Goal: Transaction & Acquisition: Book appointment/travel/reservation

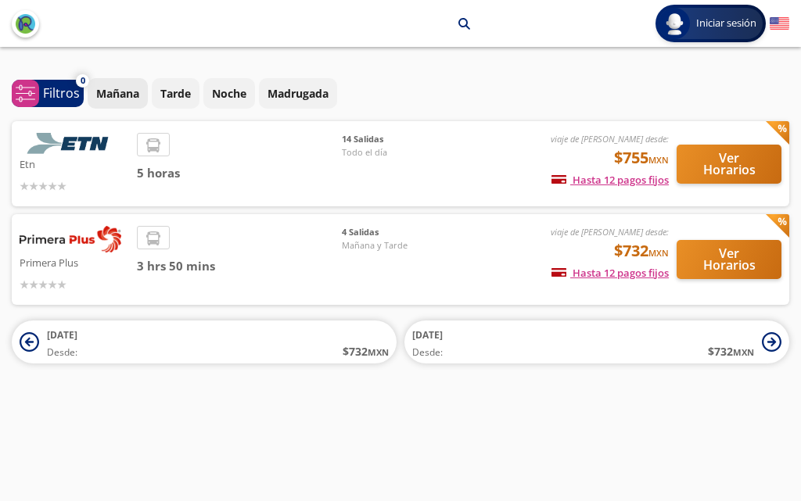
click at [125, 95] on p "Mañana" at bounding box center [117, 93] width 43 height 16
click at [713, 257] on button "Ver Horarios" at bounding box center [729, 259] width 105 height 39
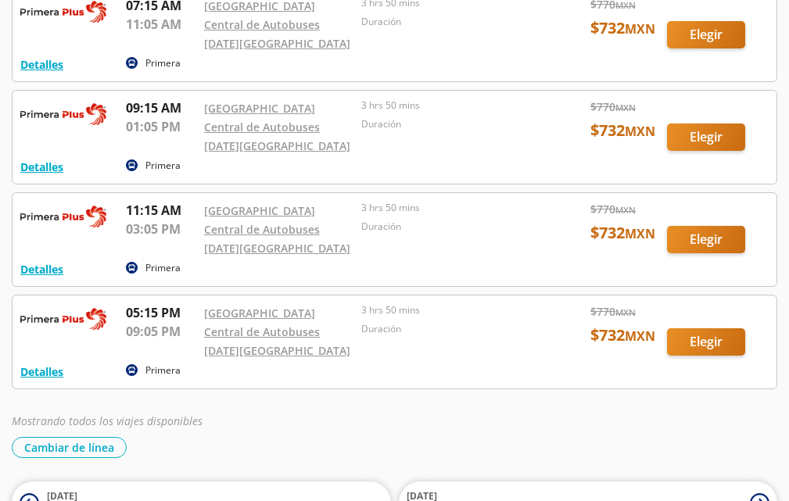
scroll to position [156, 0]
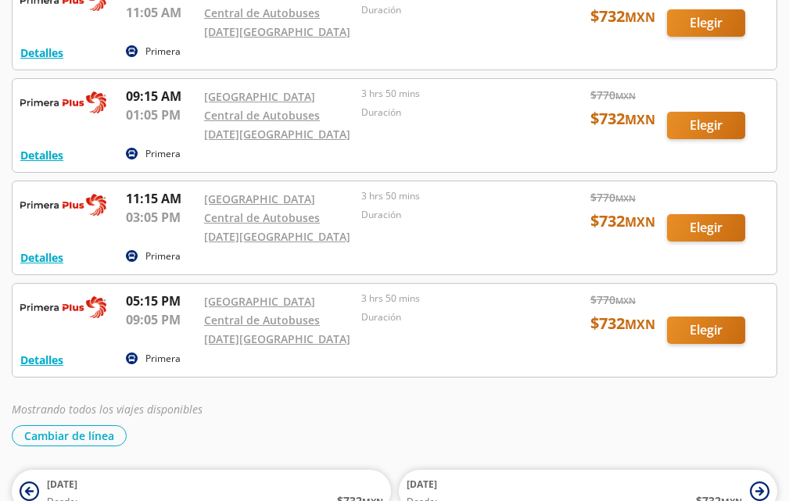
click at [705, 227] on div at bounding box center [395, 227] width 764 height 93
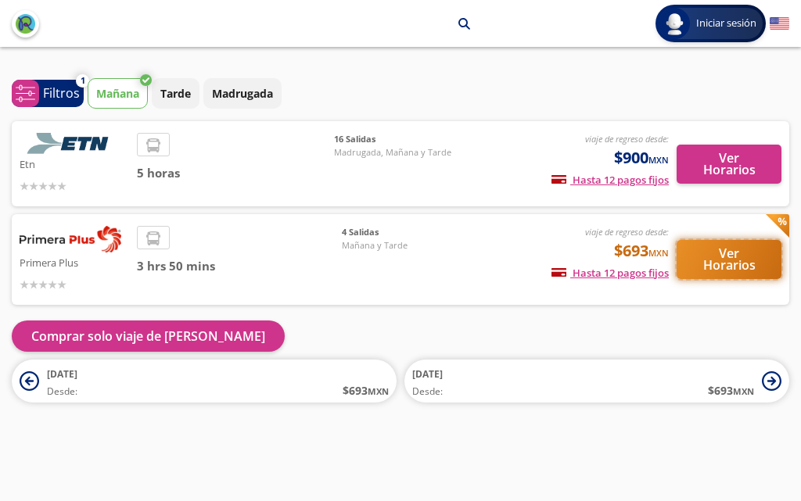
click at [731, 256] on button "Ver Horarios" at bounding box center [729, 259] width 105 height 39
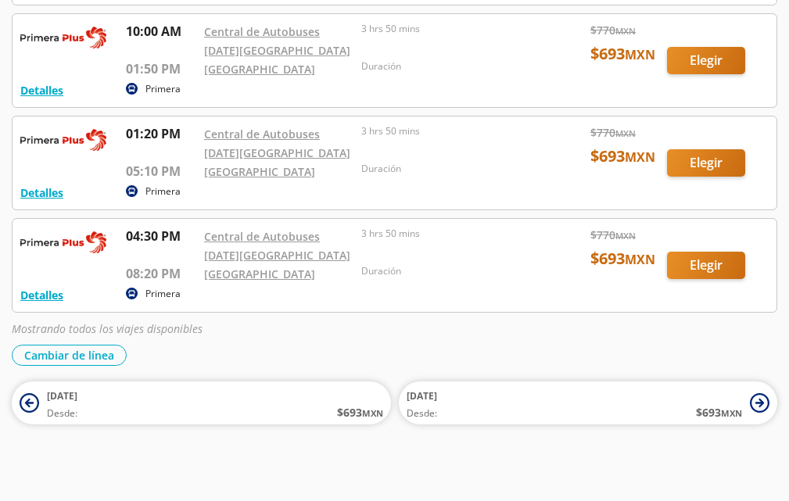
scroll to position [330, 0]
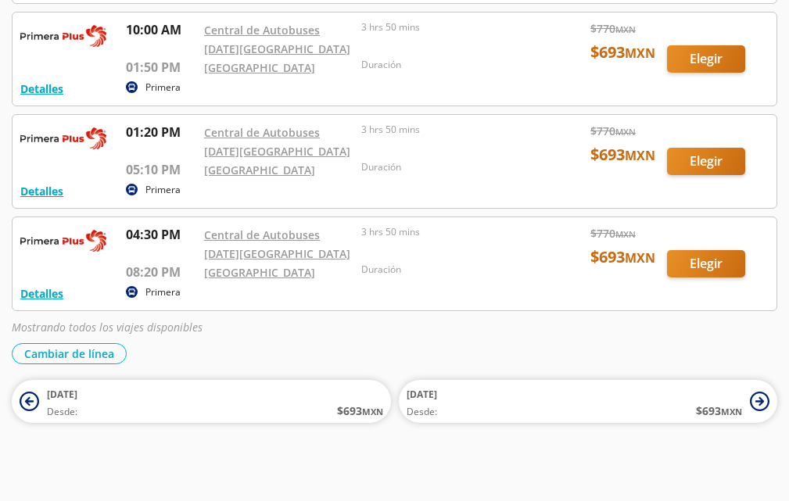
click at [710, 164] on div at bounding box center [395, 161] width 764 height 93
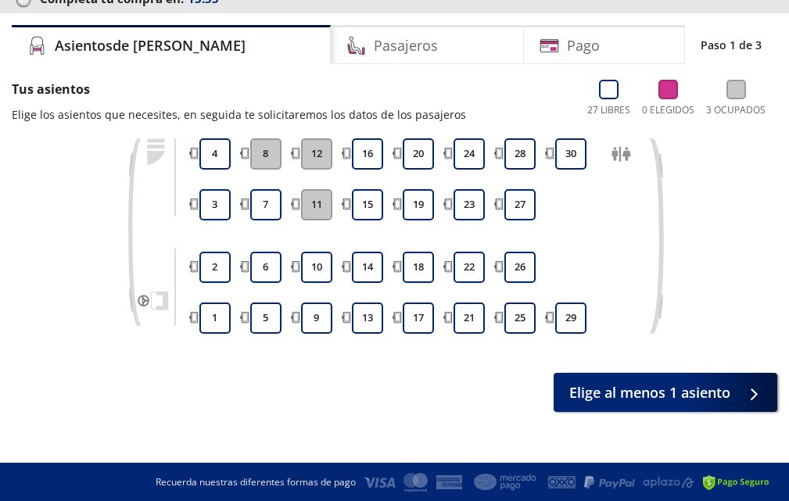
scroll to position [101, 0]
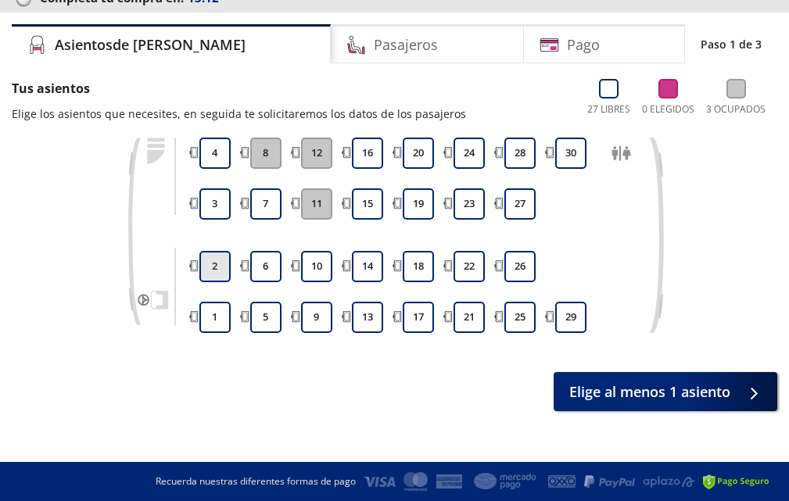
click at [215, 266] on button "2" at bounding box center [214, 266] width 31 height 31
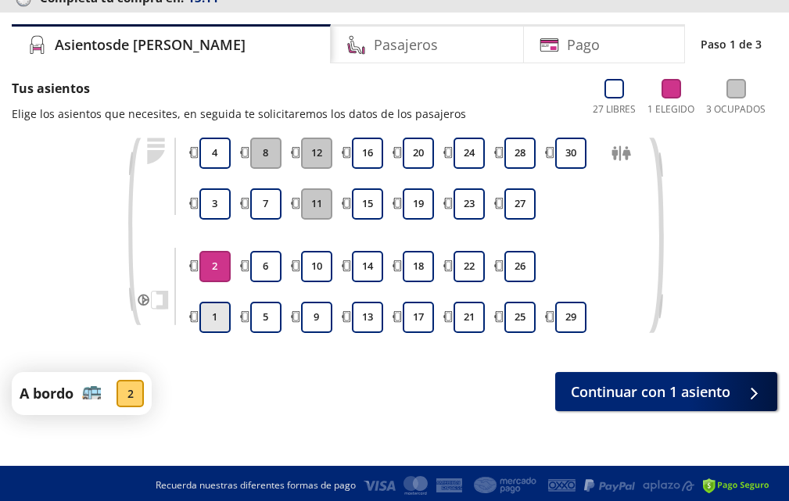
click at [216, 311] on button "1" at bounding box center [214, 317] width 31 height 31
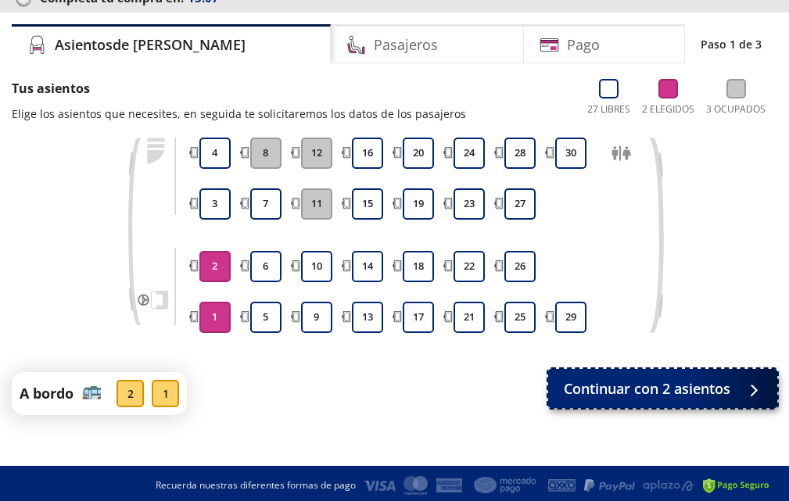
click at [677, 385] on span "Continuar con 2 asientos" at bounding box center [647, 389] width 167 height 21
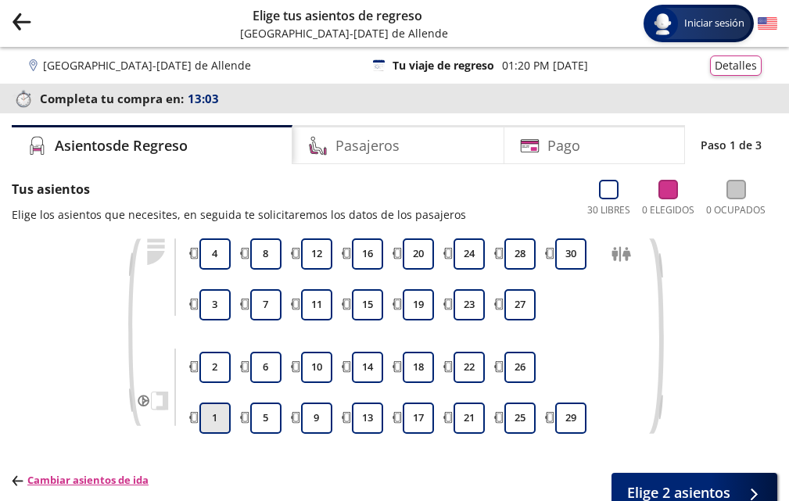
click at [217, 415] on button "1" at bounding box center [214, 418] width 31 height 31
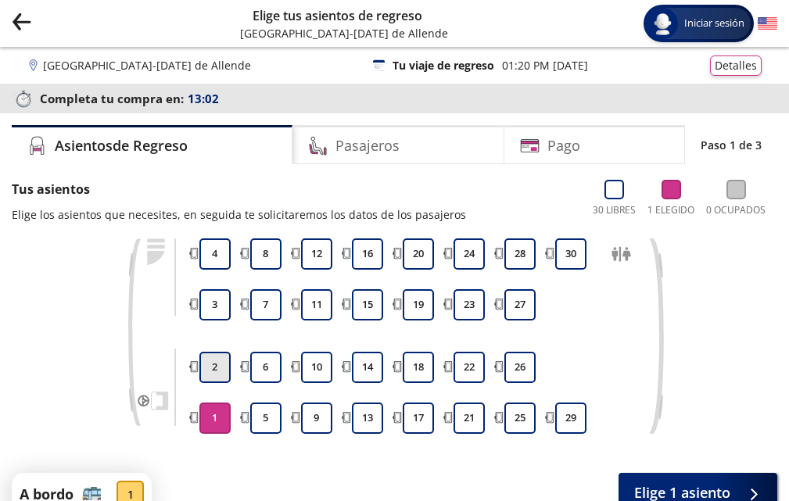
click at [215, 368] on button "2" at bounding box center [214, 367] width 31 height 31
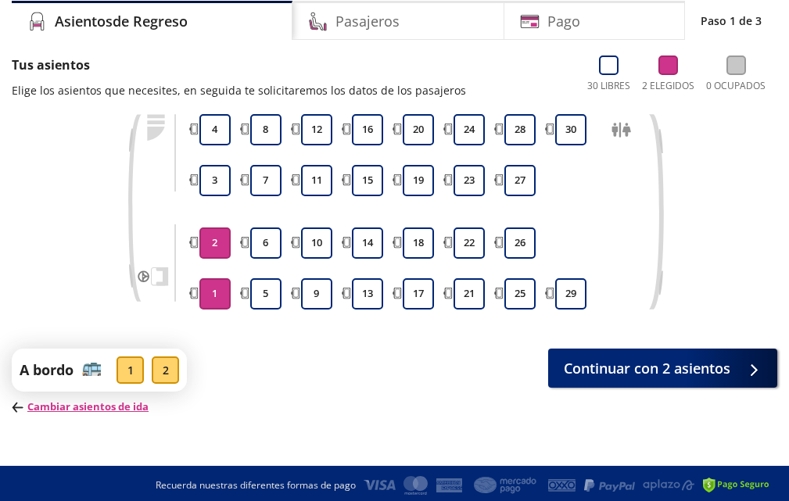
scroll to position [128, 0]
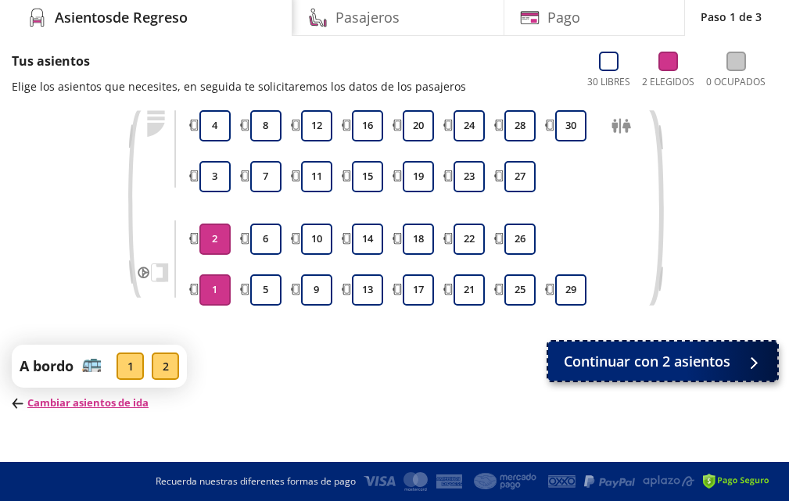
click at [597, 359] on span "Continuar con 2 asientos" at bounding box center [647, 361] width 167 height 21
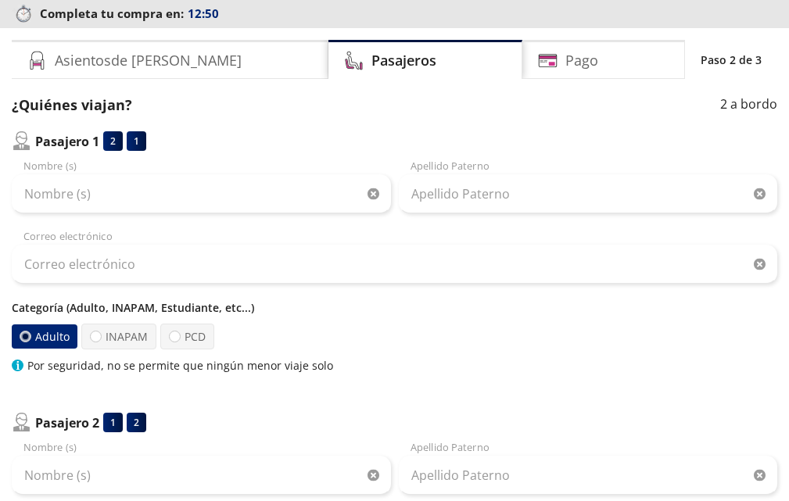
scroll to position [104, 0]
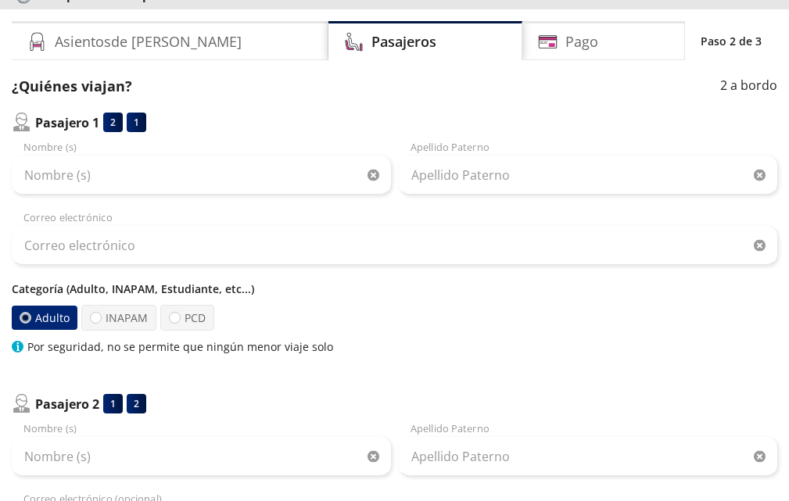
click at [114, 126] on div "2" at bounding box center [113, 123] width 20 height 20
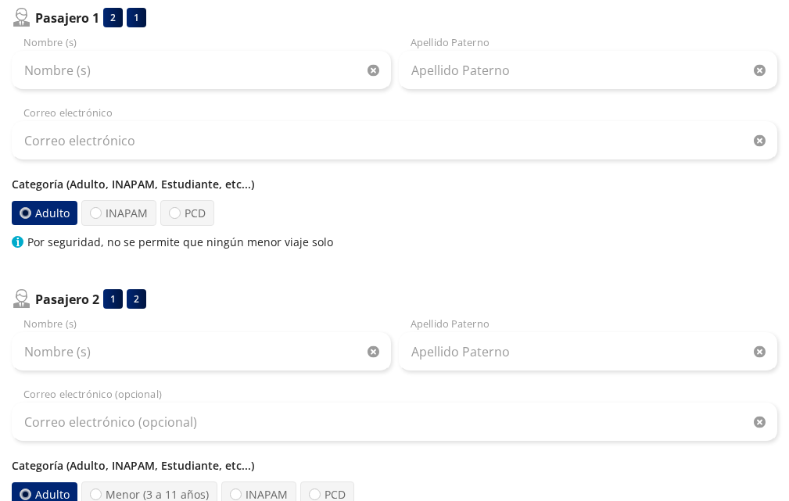
scroll to position [156, 0]
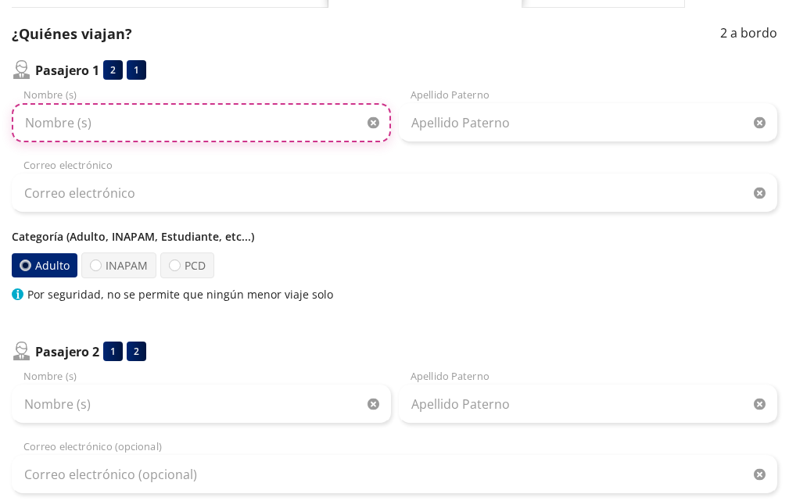
click at [95, 123] on input "Nombre (s)" at bounding box center [201, 122] width 379 height 39
type input "[PERSON_NAME]"
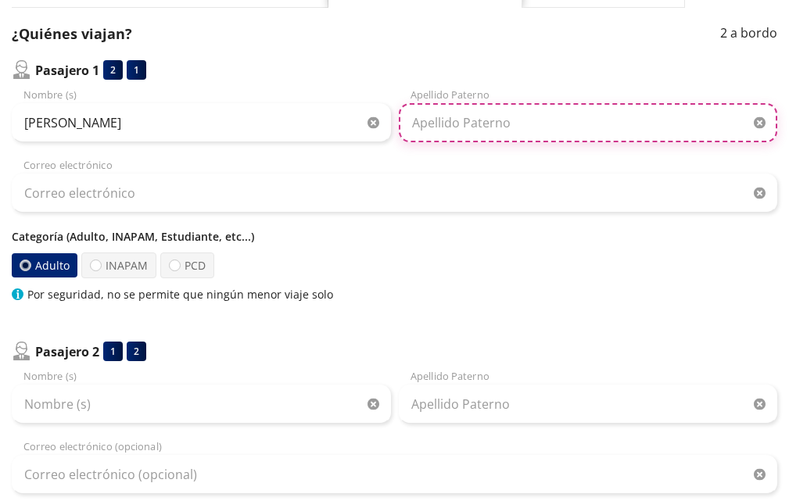
click at [455, 117] on input "Apellido Paterno" at bounding box center [588, 122] width 379 height 39
type input "[PERSON_NAME]"
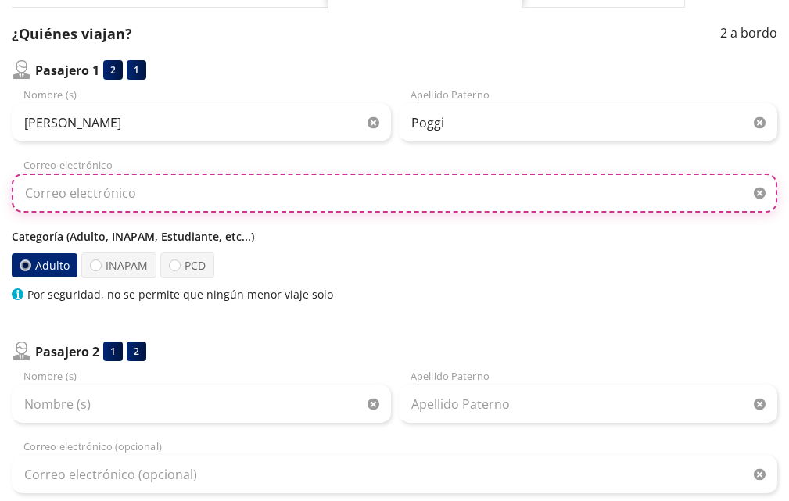
click at [39, 193] on input "Correo electrónico" at bounding box center [395, 193] width 766 height 39
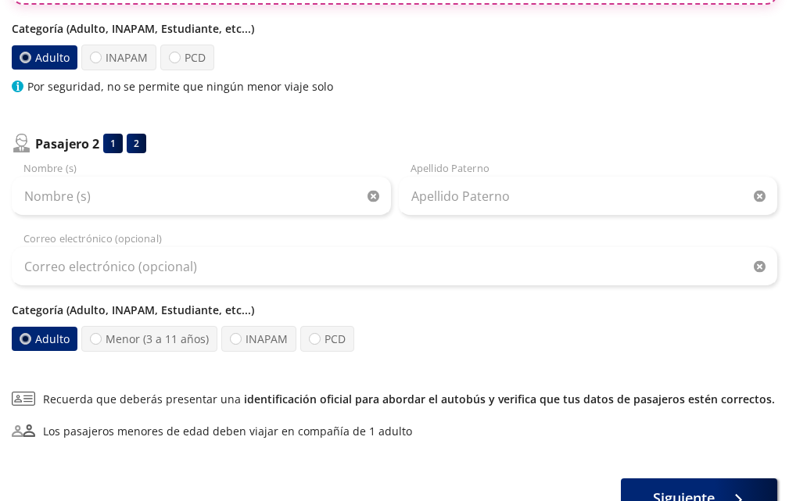
scroll to position [365, 0]
type input "[EMAIL_ADDRESS][DOMAIN_NAME]"
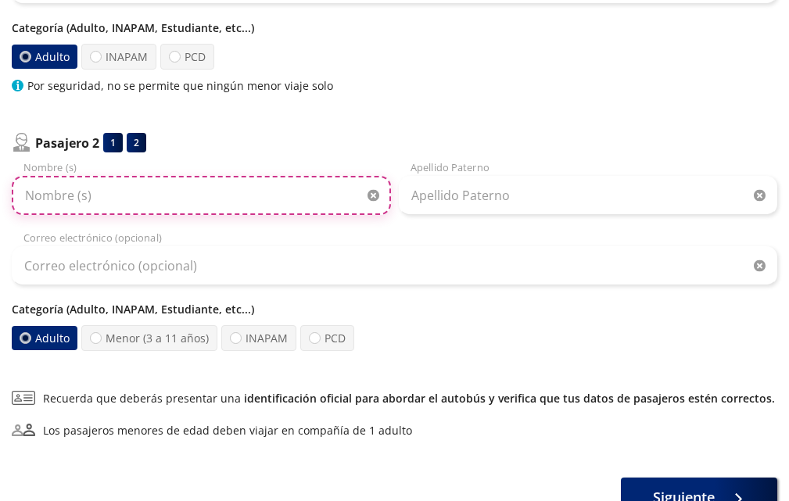
click at [98, 189] on input "Nombre (s)" at bounding box center [201, 195] width 379 height 39
type input "Héctor Bruno Cuauhtémoc"
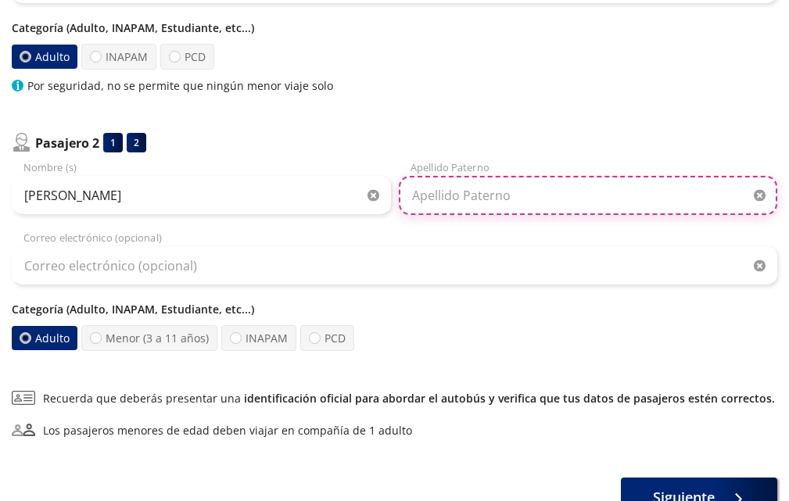
click at [455, 192] on input "Apellido Paterno" at bounding box center [588, 195] width 379 height 39
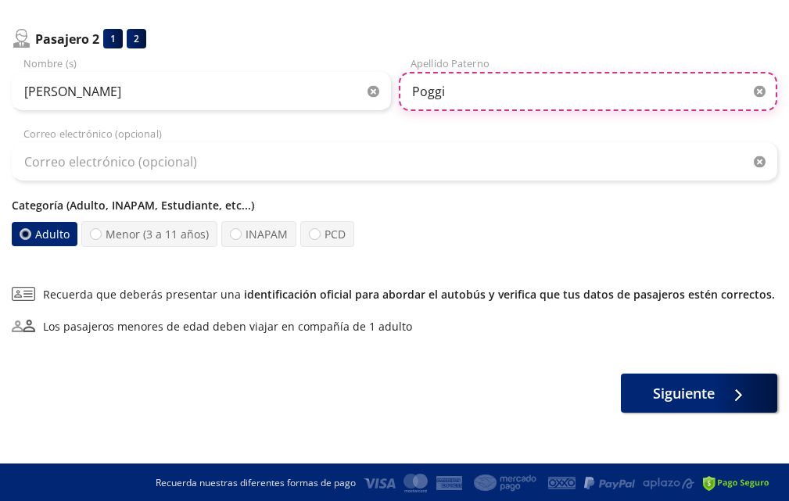
scroll to position [471, 0]
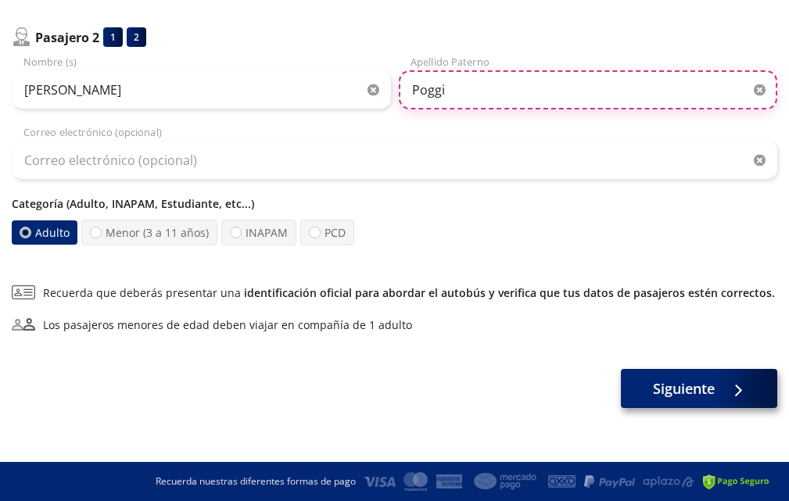
type input "[PERSON_NAME]"
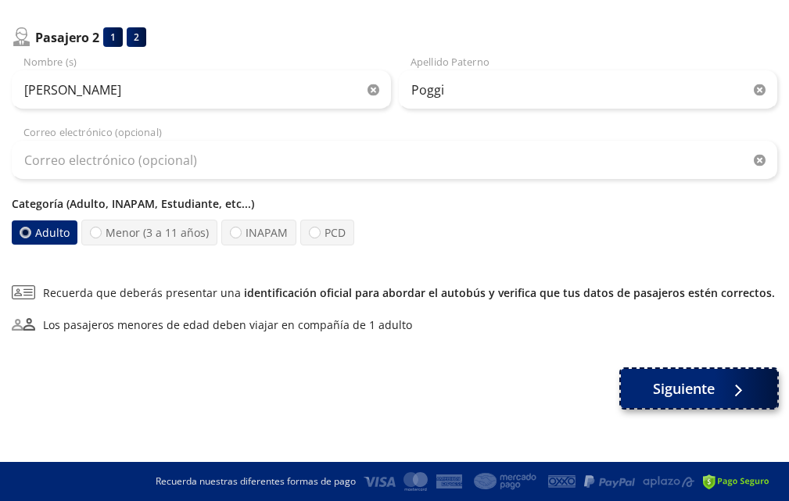
click at [685, 386] on span "Siguiente" at bounding box center [684, 389] width 62 height 21
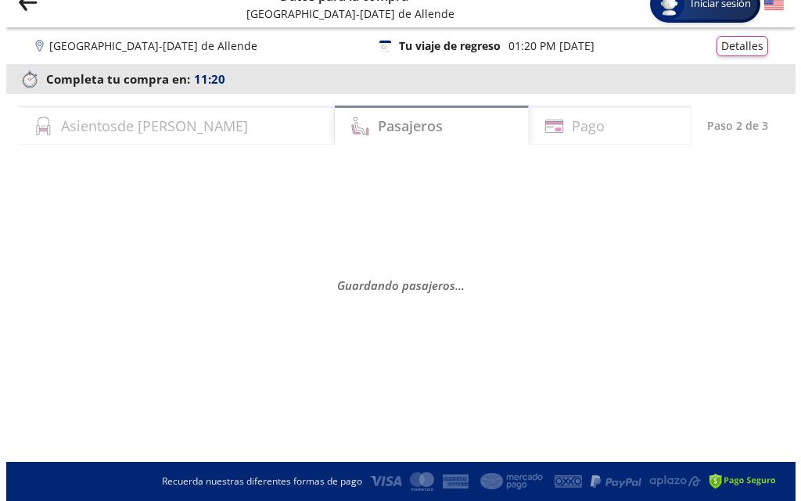
scroll to position [0, 0]
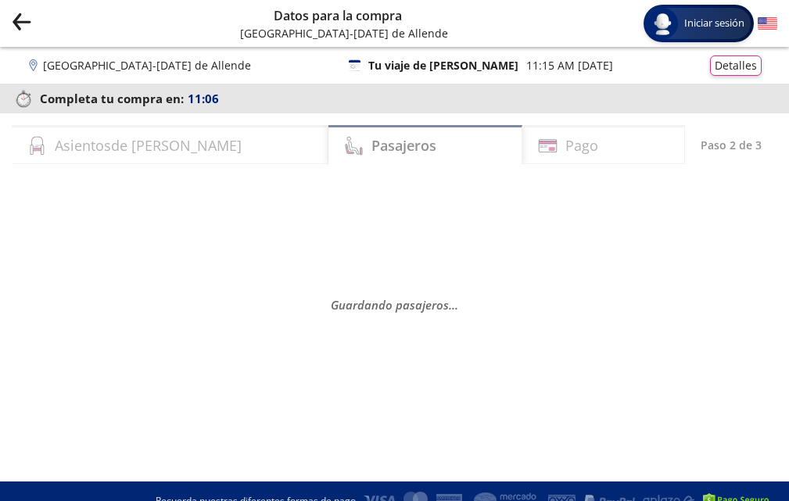
click at [566, 147] on h4 "Pago" at bounding box center [582, 145] width 33 height 21
click at [111, 144] on h4 "Asientos de Ida" at bounding box center [148, 145] width 187 height 21
click at [731, 62] on button "Detalles" at bounding box center [736, 63] width 52 height 20
select select "MX"
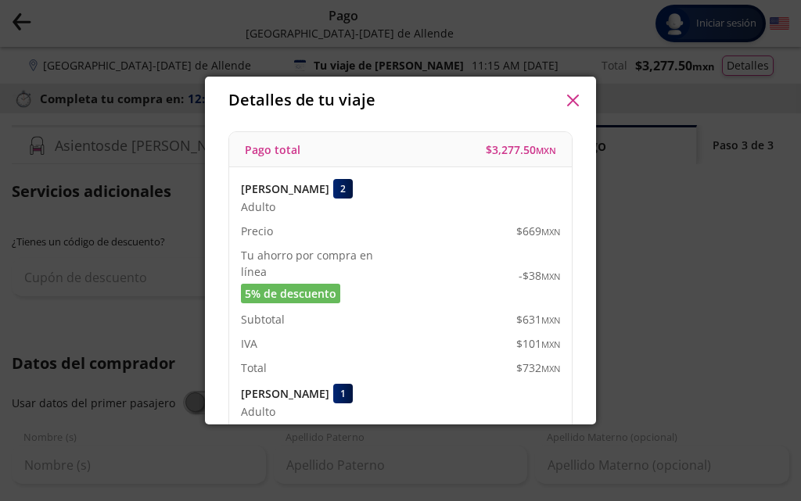
click at [115, 303] on div "Detalles de tu viaje Pago total $ 3,277.50 MXN Héctor Mario Poggi 2 Adulto Prec…" at bounding box center [400, 250] width 801 height 501
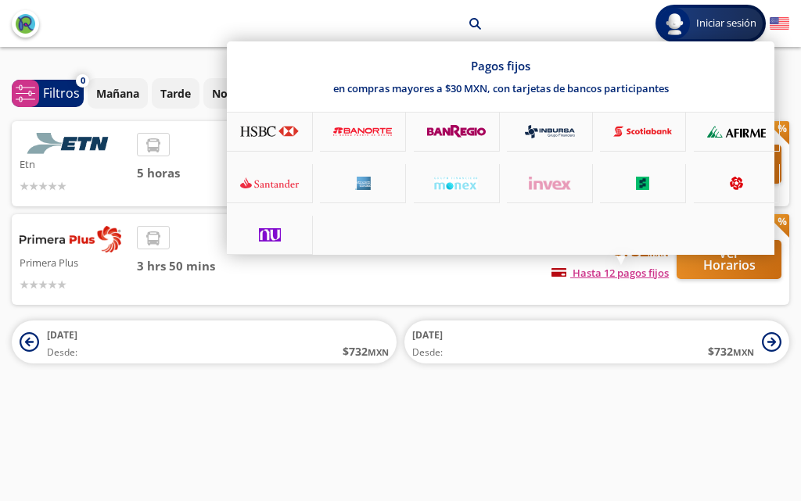
click at [738, 255] on div "Pagos fijos en compras mayores a $30 MXN, con tarjetas de bancos participantes" at bounding box center [501, 148] width 548 height 214
click at [576, 389] on div at bounding box center [400, 250] width 801 height 501
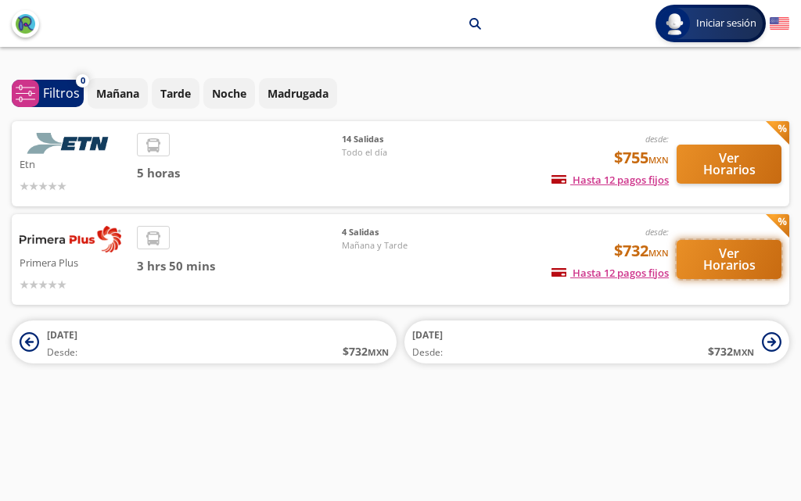
click at [727, 257] on button "Ver Horarios" at bounding box center [729, 259] width 105 height 39
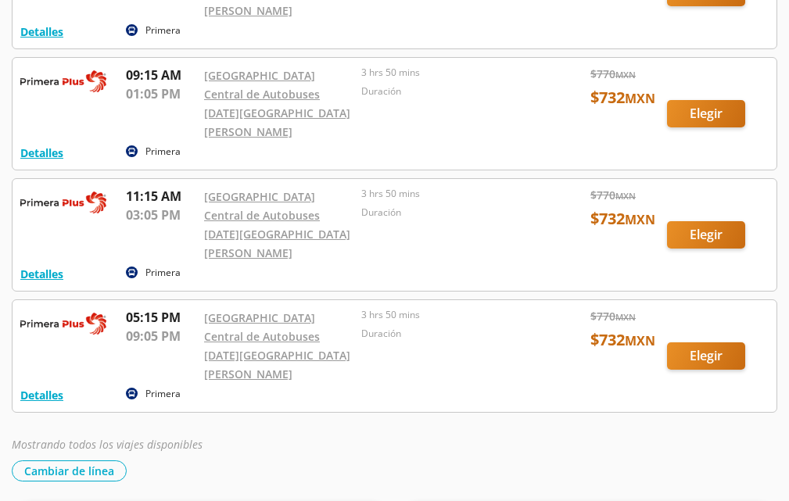
scroll to position [209, 0]
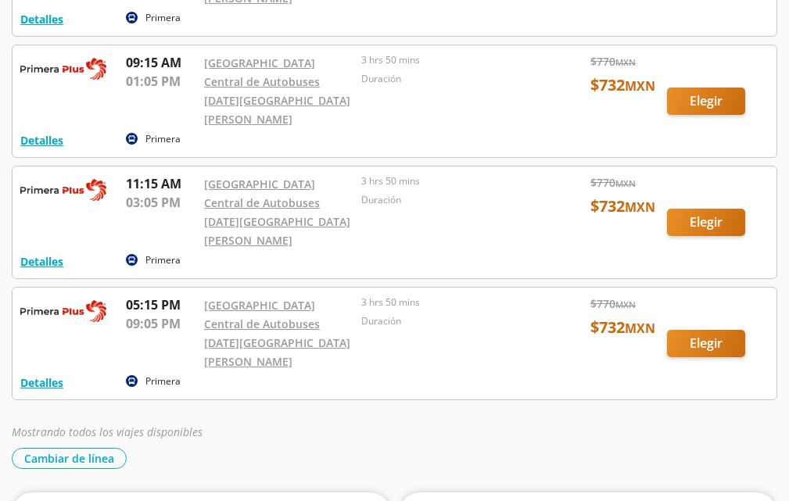
click at [699, 170] on div at bounding box center [395, 223] width 764 height 112
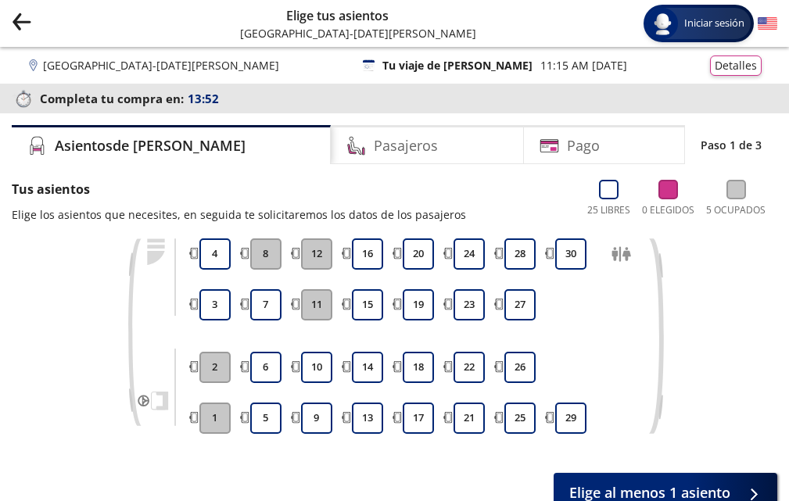
click at [214, 415] on button "1" at bounding box center [214, 418] width 31 height 31
click at [211, 366] on button "2" at bounding box center [214, 367] width 31 height 31
click at [518, 178] on div "Asientos de [PERSON_NAME] Pago Paso 1 de 3 Tus asientos Elige los asientos que …" at bounding box center [395, 318] width 766 height 387
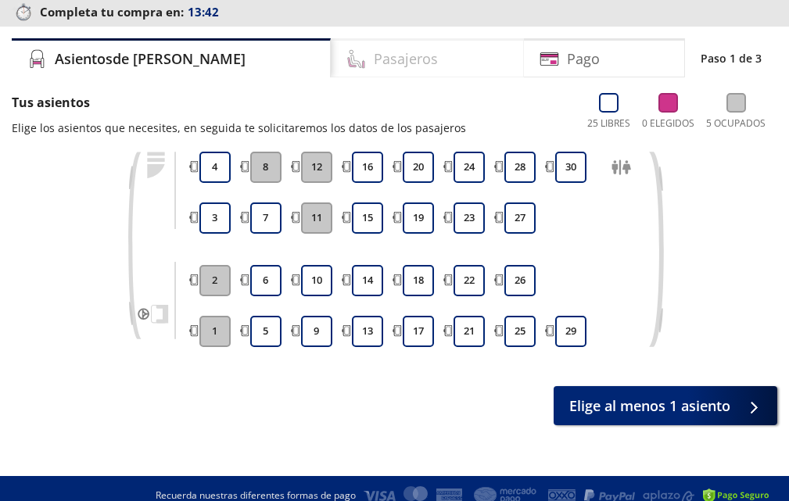
scroll to position [101, 0]
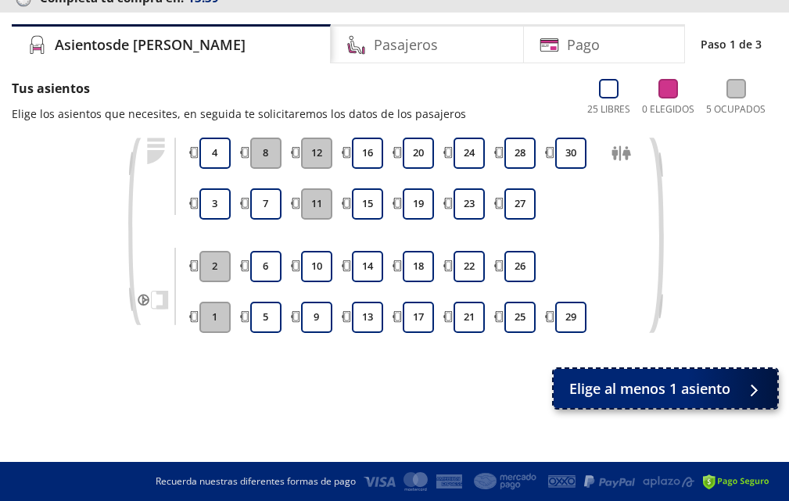
click at [628, 383] on span "Elige al menos 1 asiento" at bounding box center [650, 389] width 161 height 21
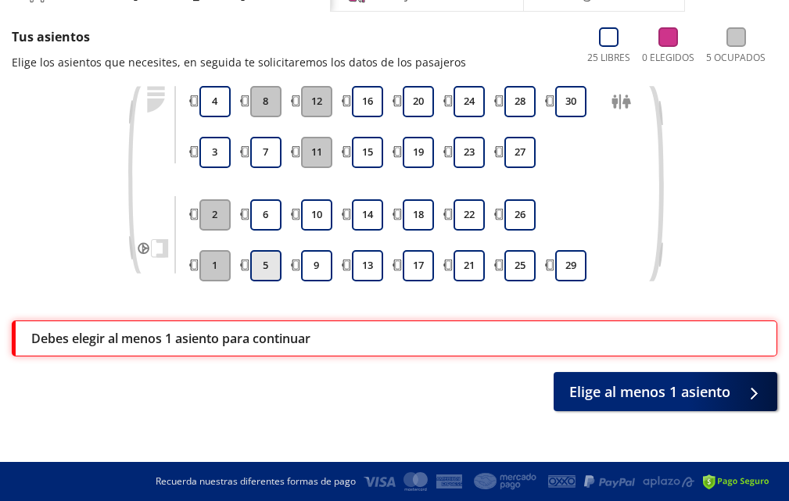
click at [264, 263] on button "5" at bounding box center [265, 265] width 31 height 31
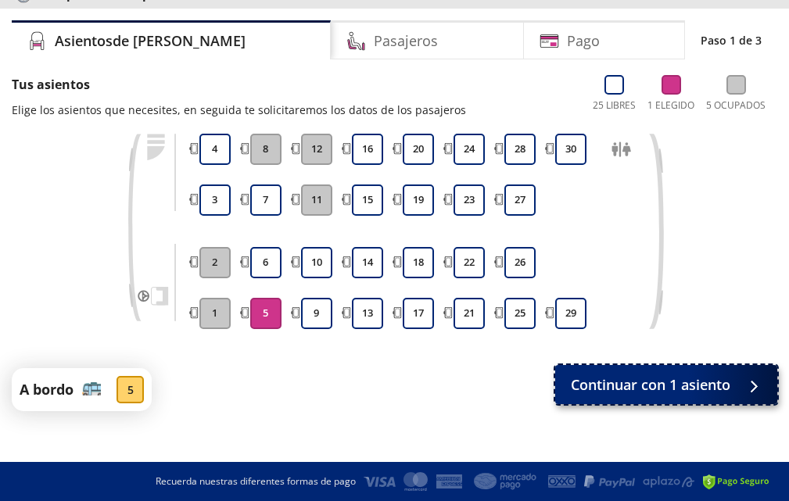
click at [657, 390] on span "Continuar con 1 asiento" at bounding box center [651, 385] width 160 height 21
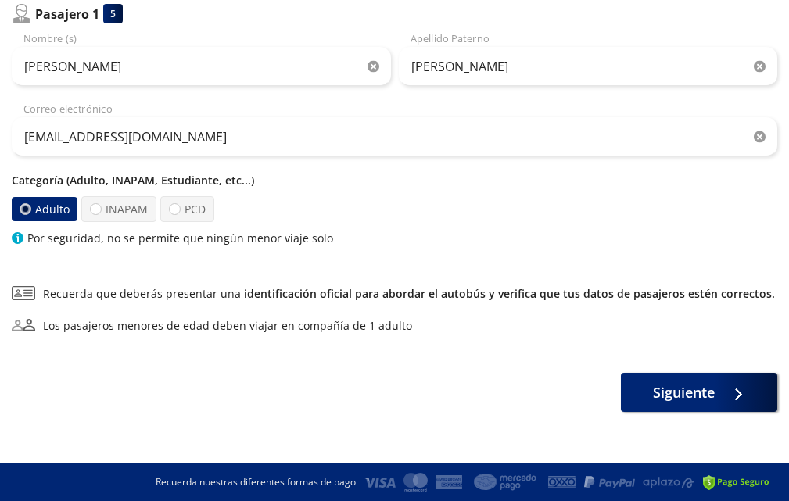
scroll to position [214, 0]
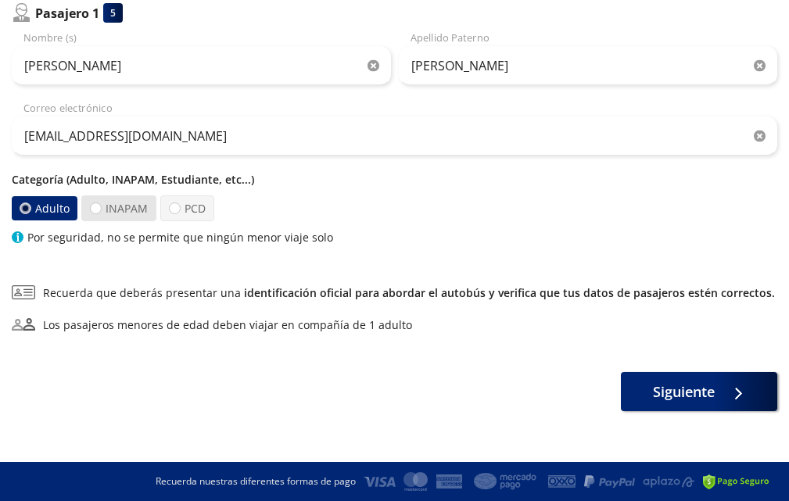
click at [133, 211] on label "INAPAM" at bounding box center [118, 209] width 75 height 26
click at [101, 211] on input "INAPAM" at bounding box center [96, 208] width 10 height 10
radio input "true"
radio input "false"
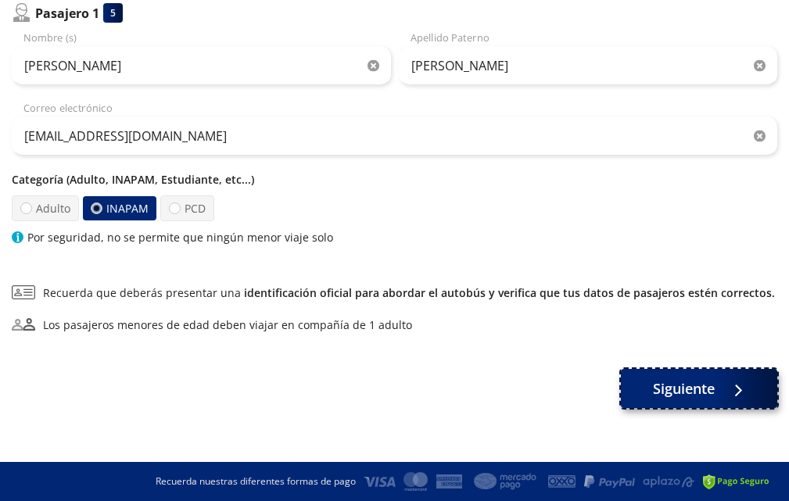
click at [730, 388] on div at bounding box center [734, 389] width 23 height 20
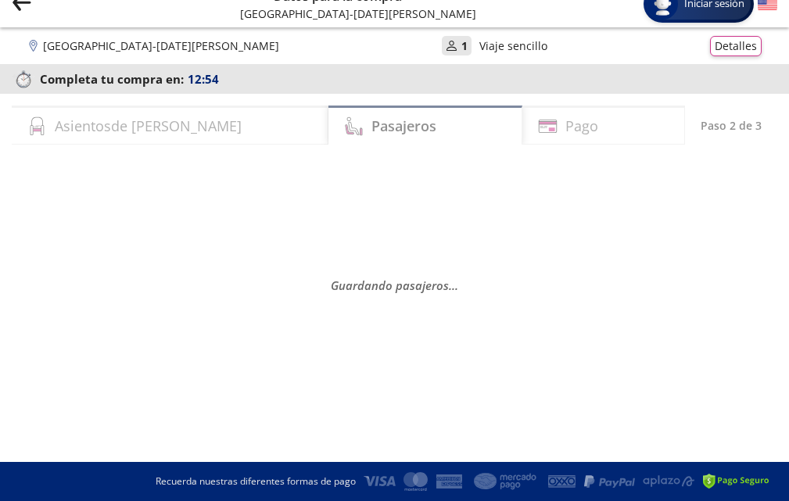
scroll to position [0, 0]
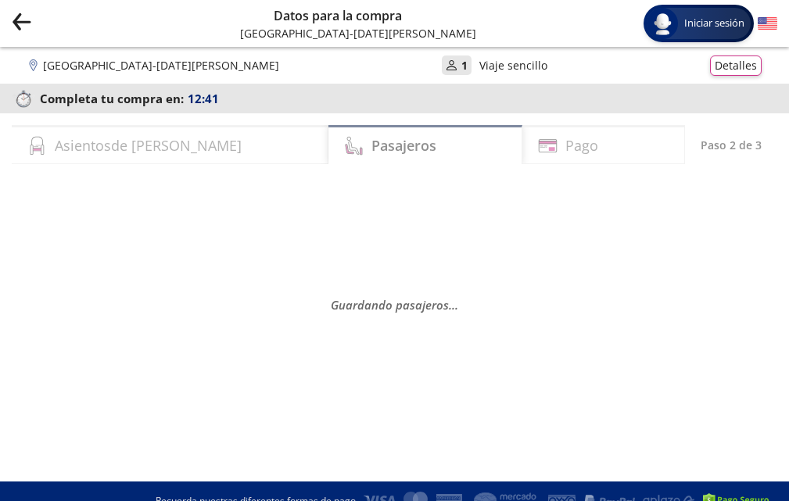
select select "MX"
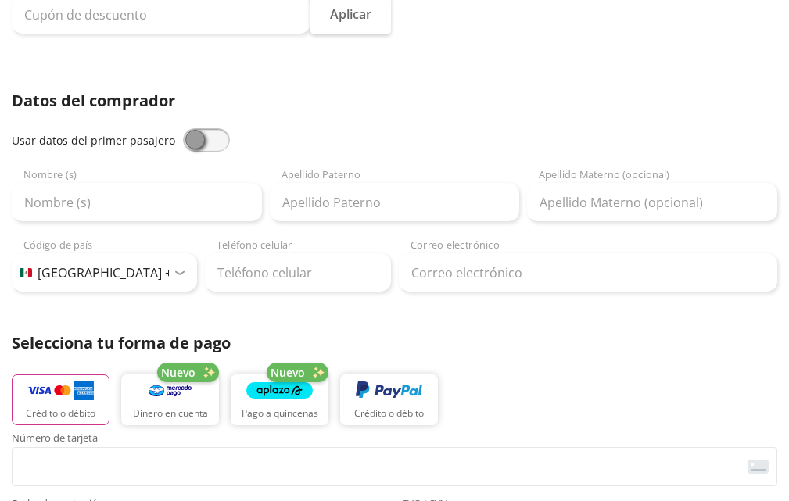
scroll to position [261, 0]
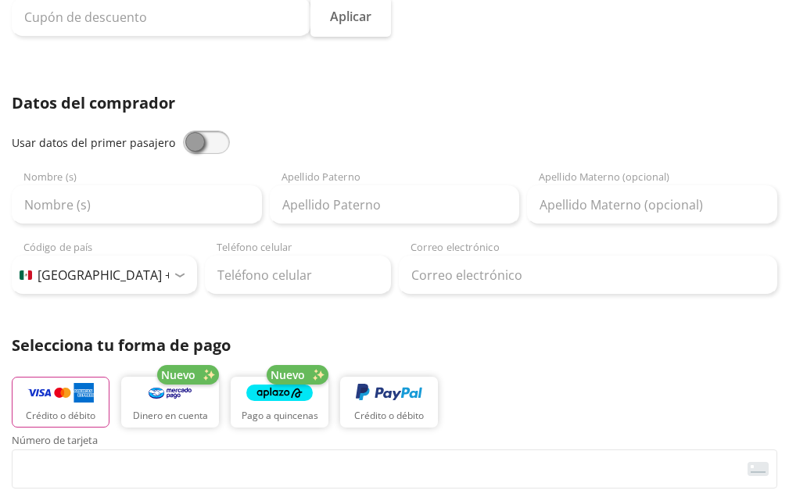
click at [209, 144] on span at bounding box center [206, 142] width 47 height 23
click at [183, 131] on input "checkbox" at bounding box center [183, 131] width 0 height 0
type input "[PERSON_NAME]"
type input "[EMAIL_ADDRESS][DOMAIN_NAME]"
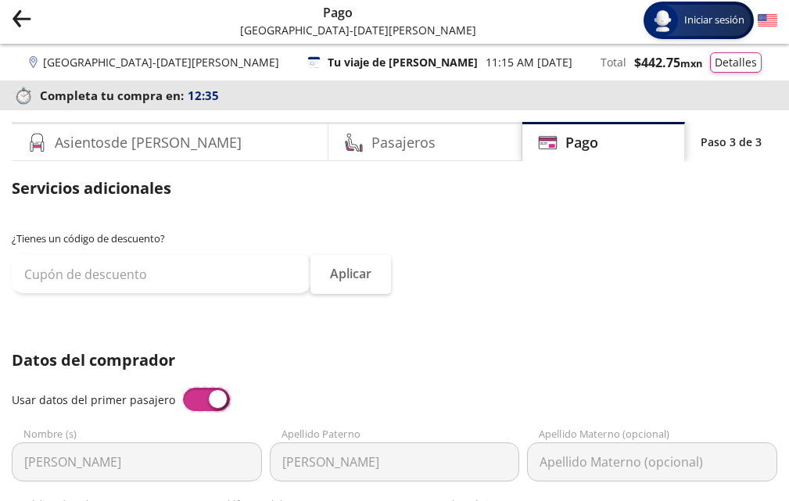
scroll to position [0, 0]
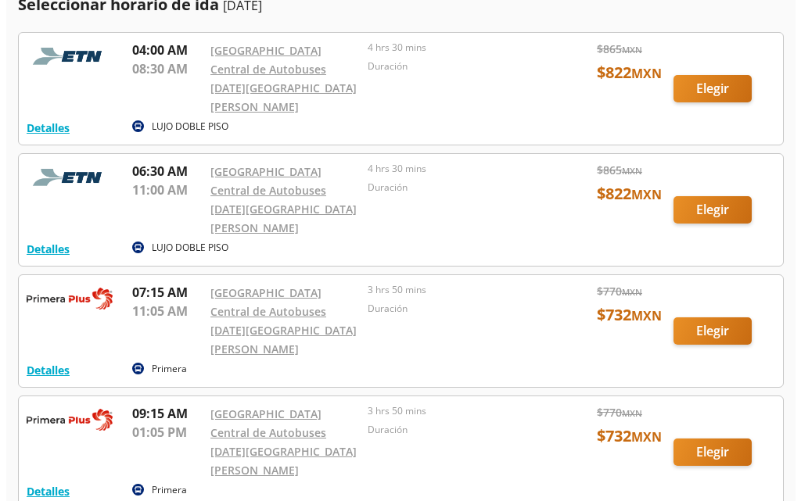
scroll to position [81, 0]
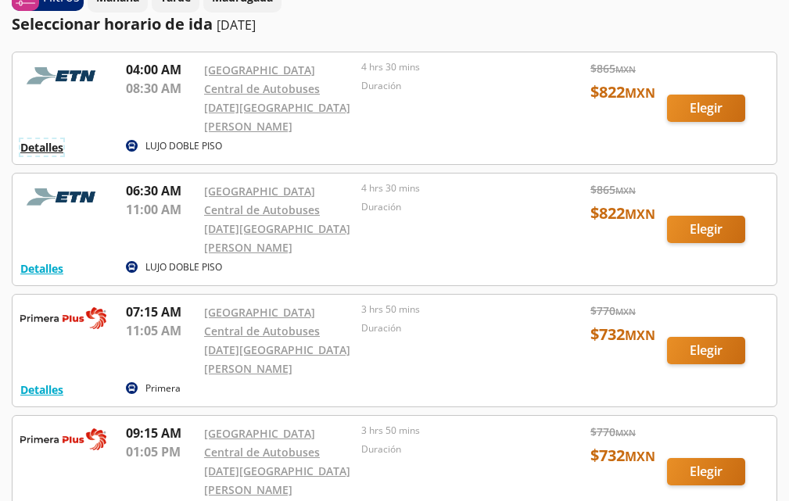
click at [43, 139] on button "Detalles" at bounding box center [41, 147] width 43 height 16
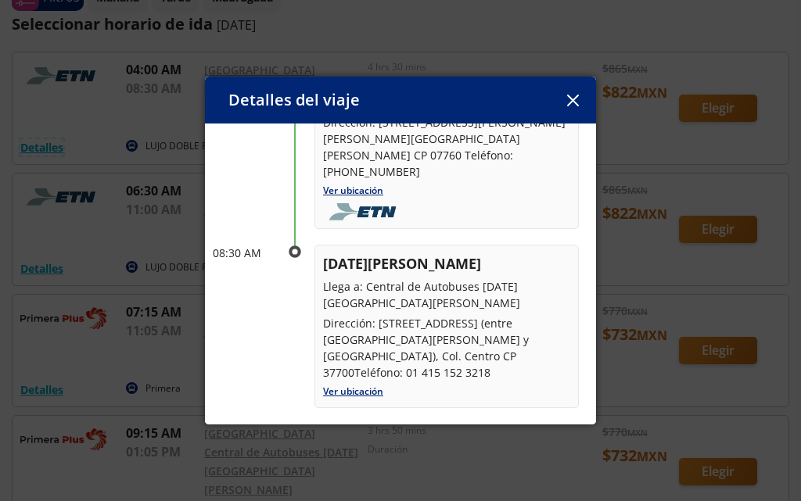
scroll to position [156, 0]
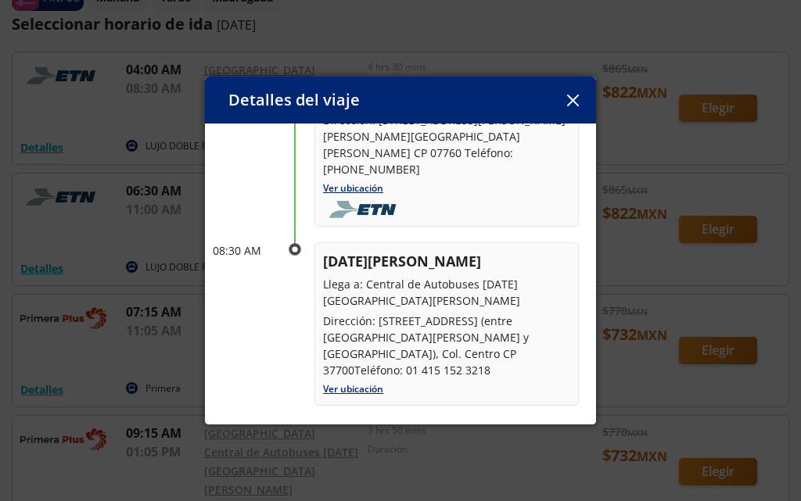
click at [49, 334] on div "Detalles del viaje Salida: [DATE] 4 hrs 30 mins llega: [DATE] Itinerario 04:00 …" at bounding box center [400, 250] width 801 height 501
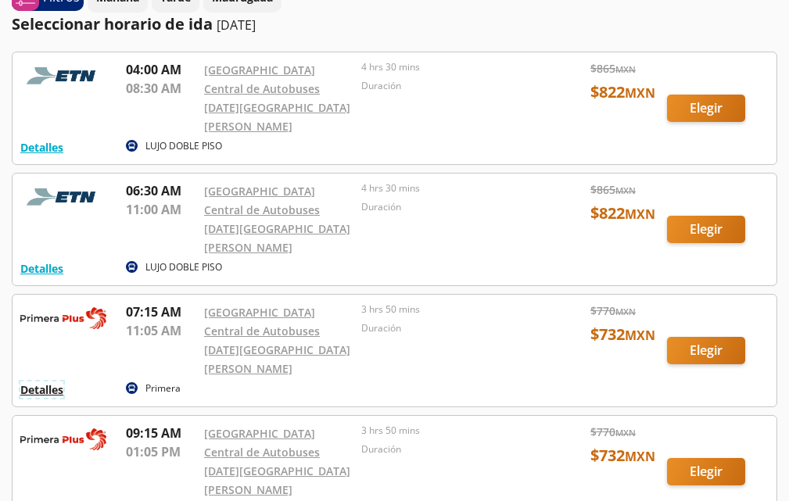
click at [54, 382] on button "Detalles" at bounding box center [41, 390] width 43 height 16
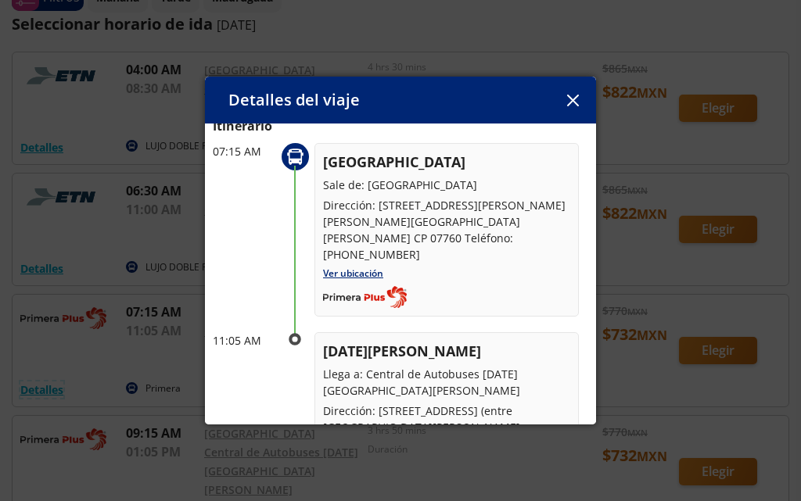
scroll to position [52, 0]
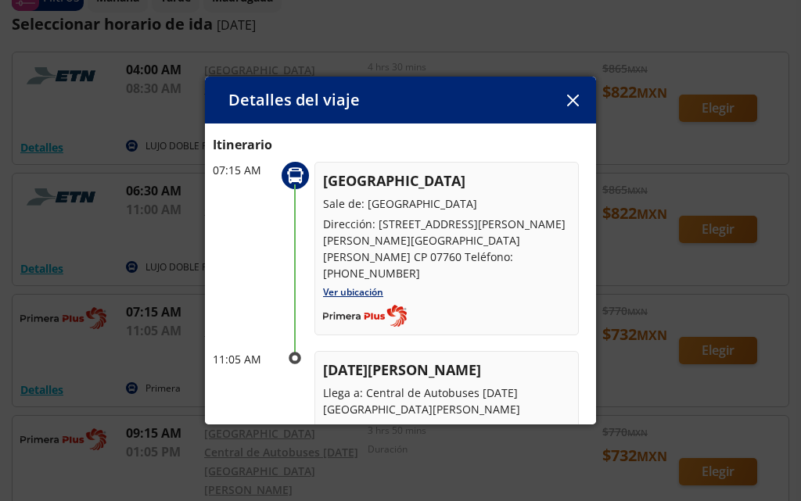
click at [582, 102] on button "button" at bounding box center [572, 99] width 23 height 23
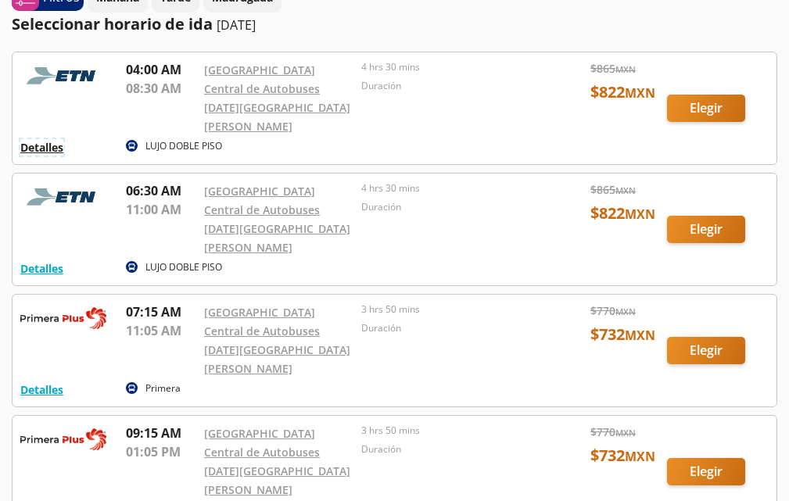
click at [49, 139] on button "Detalles" at bounding box center [41, 147] width 43 height 16
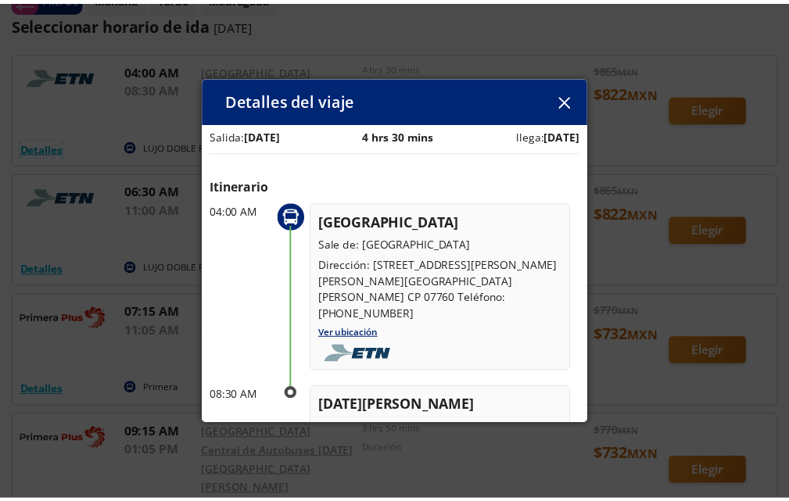
scroll to position [0, 0]
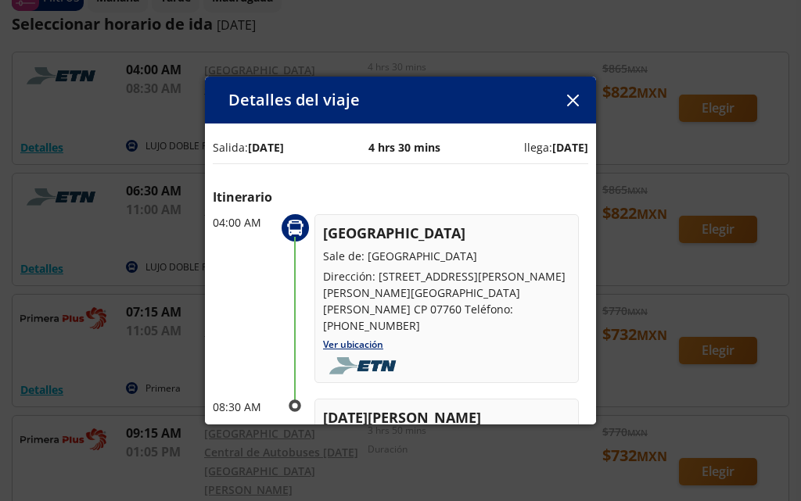
click at [577, 100] on icon "button" at bounding box center [573, 101] width 12 height 12
